Goal: Task Accomplishment & Management: Use online tool/utility

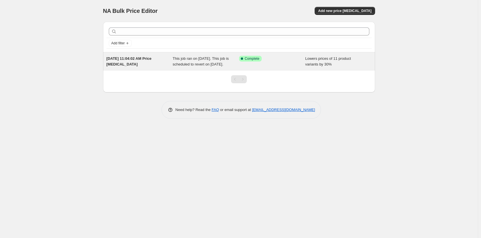
click at [186, 64] on span "This job ran on [DATE]. This job is scheduled to revert on [DATE]." at bounding box center [201, 61] width 56 height 10
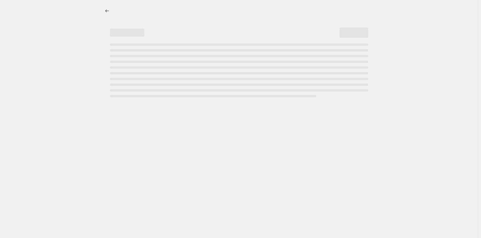
select select "percentage"
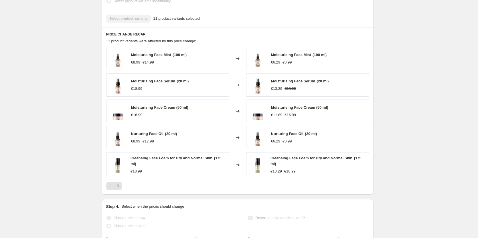
scroll to position [343, 0]
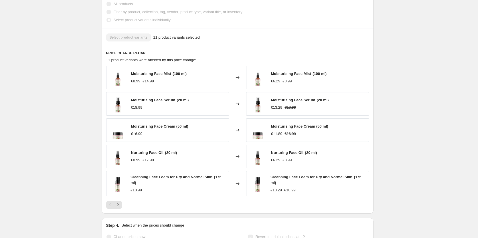
click at [175, 99] on div "Moisturising Face Serum  (20 ml) €18.99" at bounding box center [167, 103] width 123 height 23
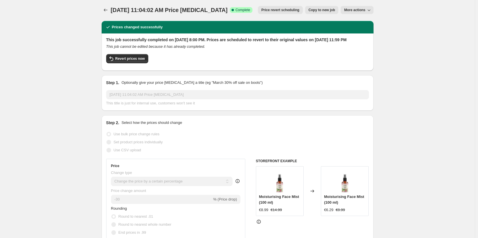
scroll to position [0, 0]
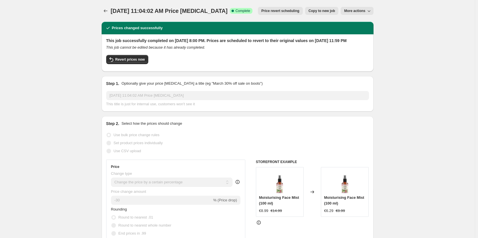
click at [353, 14] on button "More actions" at bounding box center [357, 11] width 33 height 8
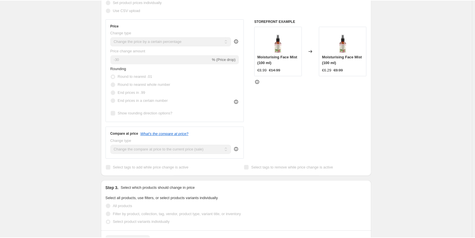
scroll to position [143, 0]
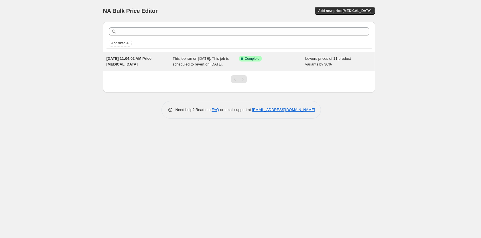
click at [273, 67] on div "Success Complete Complete" at bounding box center [272, 61] width 66 height 11
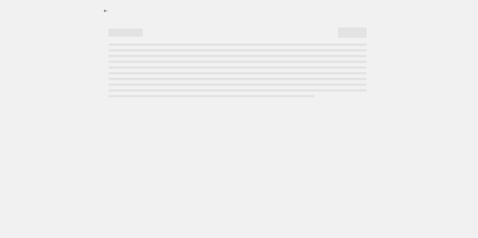
select select "percentage"
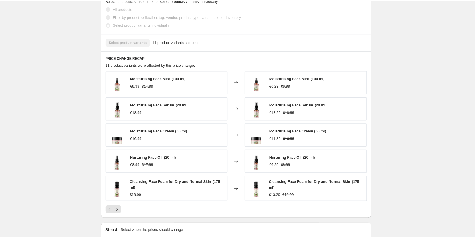
scroll to position [343, 0]
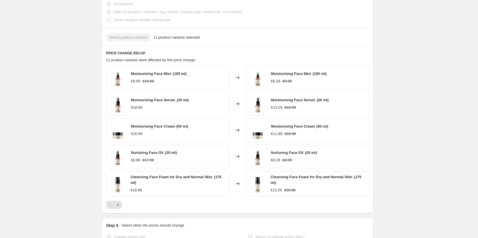
click at [42, 202] on div "[DATE] 11:04:02 AM Price [MEDICAL_DATA]. This page is ready [DATE] 11:04:02 AM …" at bounding box center [237, 22] width 475 height 731
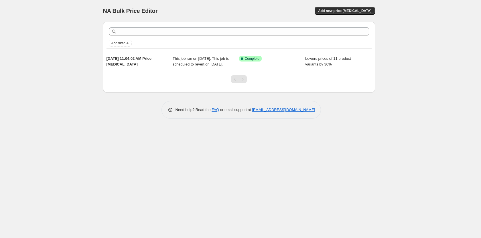
click at [101, 215] on div "NA Bulk Price Editor. This page is ready NA Bulk Price Editor Add new price [ME…" at bounding box center [239, 119] width 478 height 238
